Goal: Task Accomplishment & Management: Complete application form

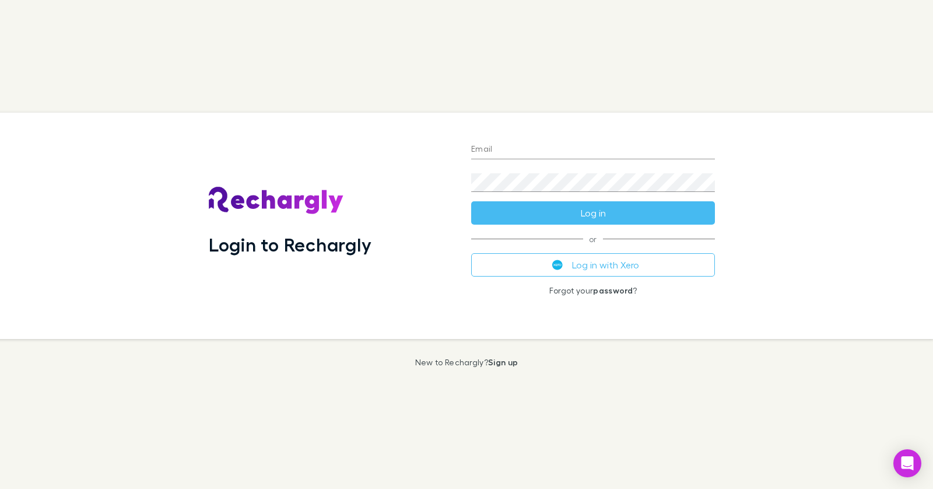
click at [509, 366] on link "Sign up" at bounding box center [503, 362] width 30 height 10
